Goal: Transaction & Acquisition: Purchase product/service

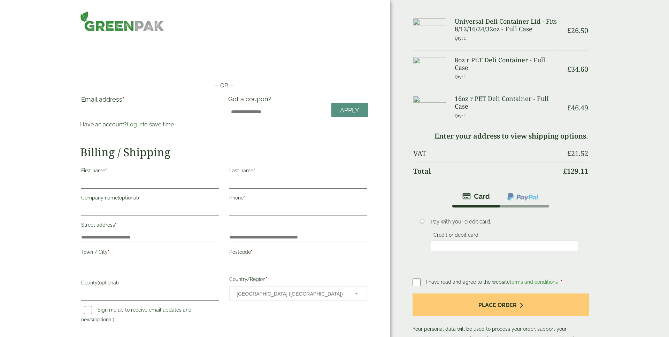
click at [141, 109] on input "Email address *" at bounding box center [150, 111] width 138 height 11
click at [141, 110] on input "Email address *" at bounding box center [150, 111] width 138 height 11
drag, startPoint x: 77, startPoint y: 123, endPoint x: 124, endPoint y: 124, distance: 47.1
click at [77, 123] on div "Email address * Have an account? Log in to save time Username or email address …" at bounding box center [150, 114] width 148 height 39
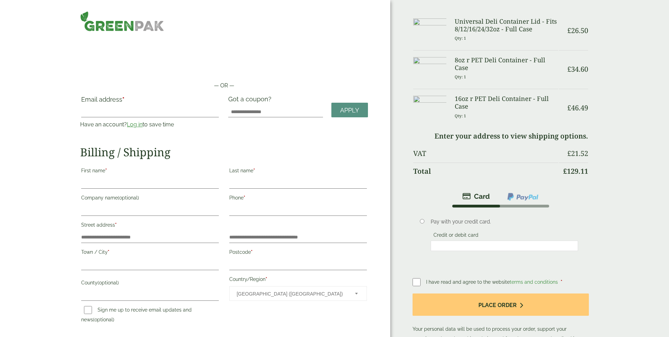
click at [137, 124] on link "Log in" at bounding box center [135, 124] width 16 height 7
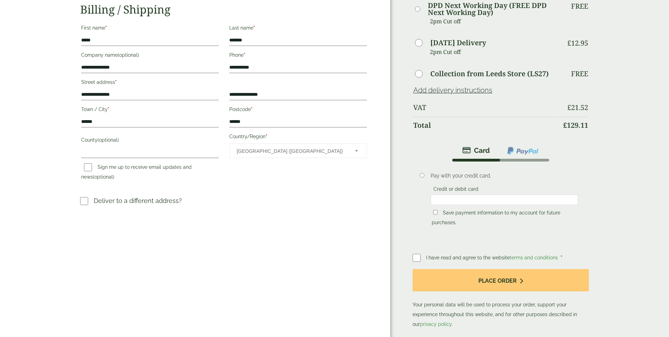
scroll to position [134, 0]
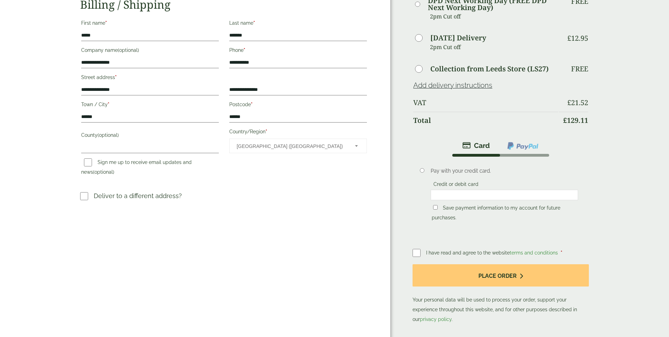
click at [472, 199] on div at bounding box center [504, 195] width 147 height 10
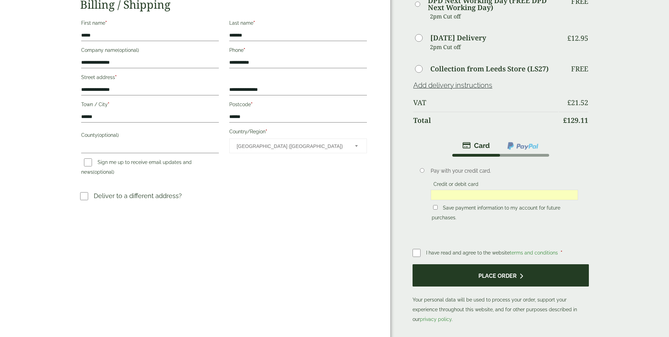
click at [532, 283] on button "Place order" at bounding box center [501, 276] width 176 height 23
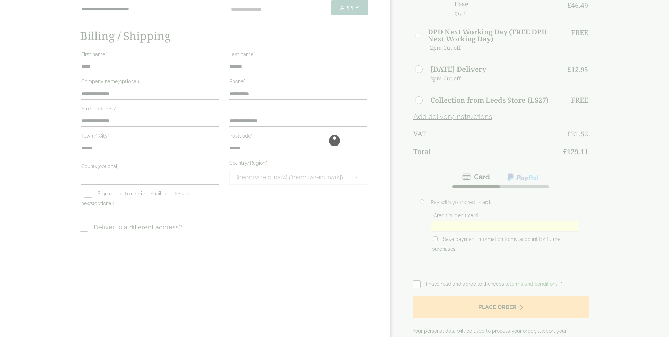
scroll to position [94, 0]
